Goal: Task Accomplishment & Management: Manage account settings

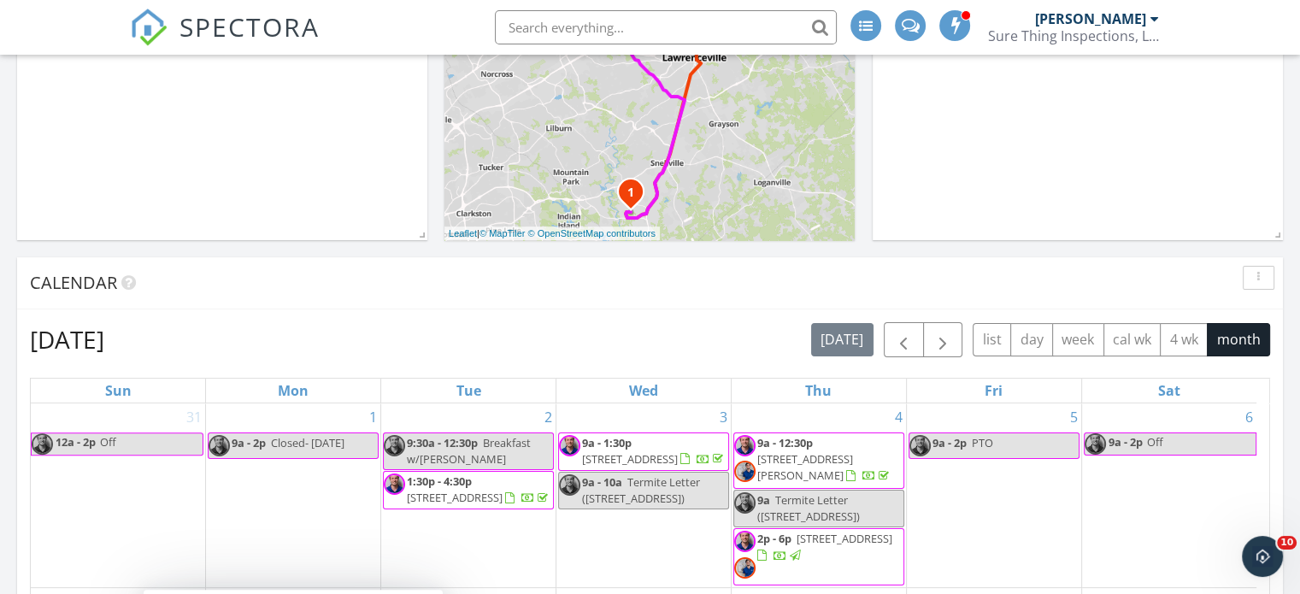
scroll to position [427, 0]
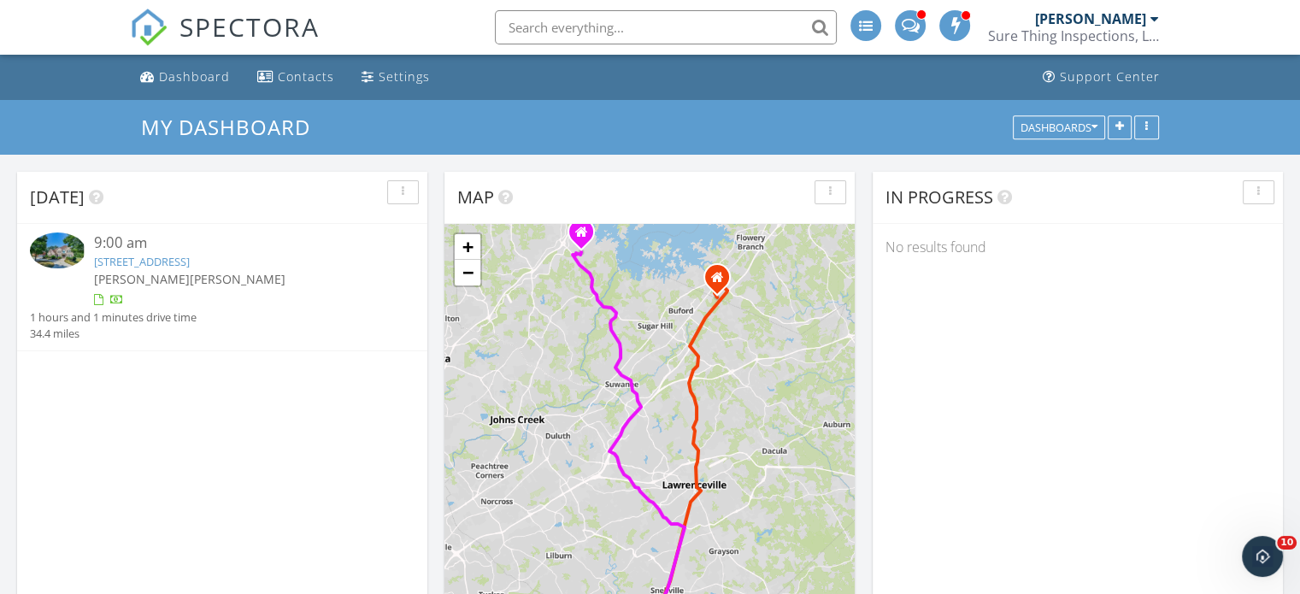
scroll to position [171, 0]
